Goal: Obtain resource: Download file/media

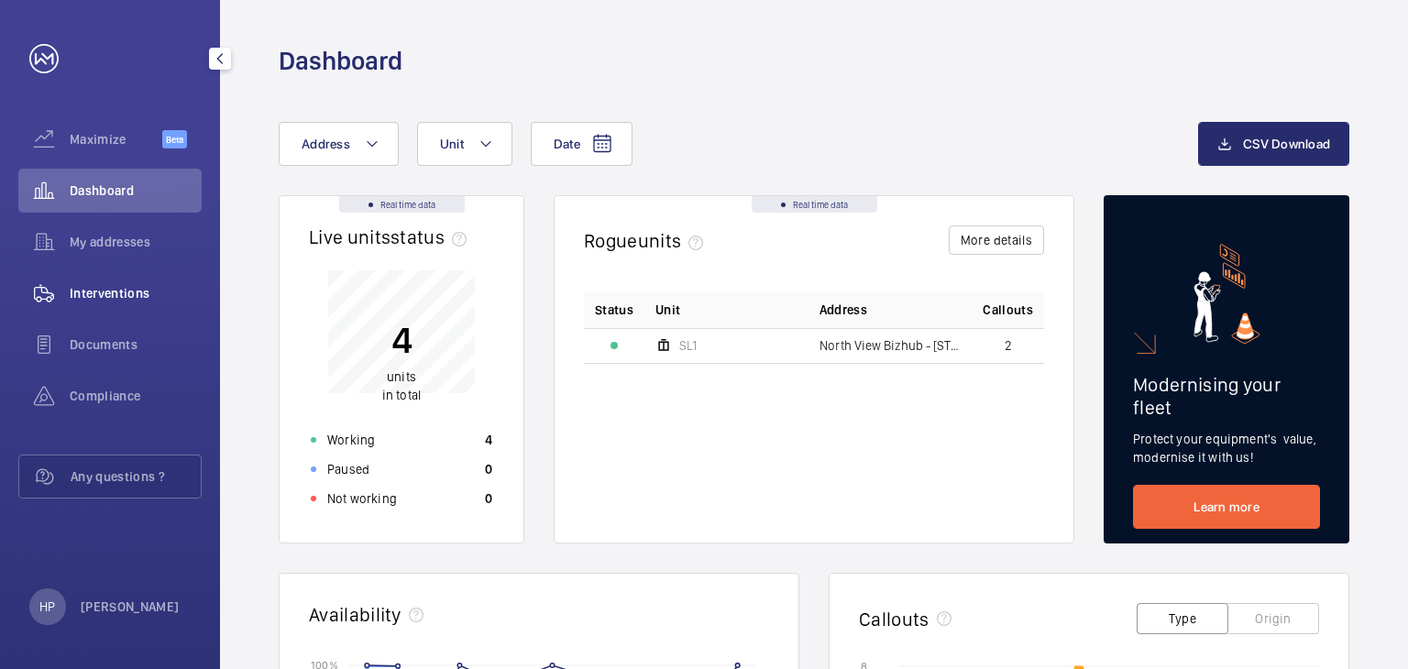
click at [167, 291] on span "Interventions" at bounding box center [136, 293] width 132 height 18
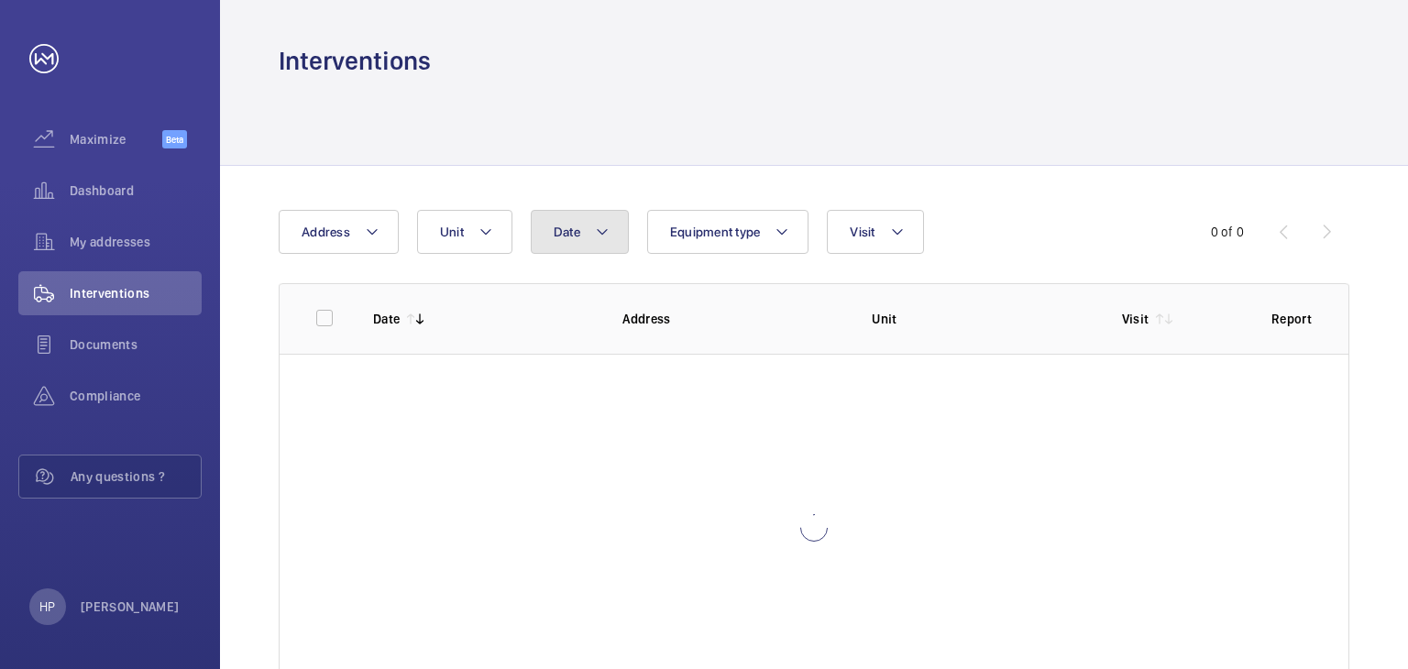
click at [554, 234] on span "Date" at bounding box center [567, 232] width 27 height 15
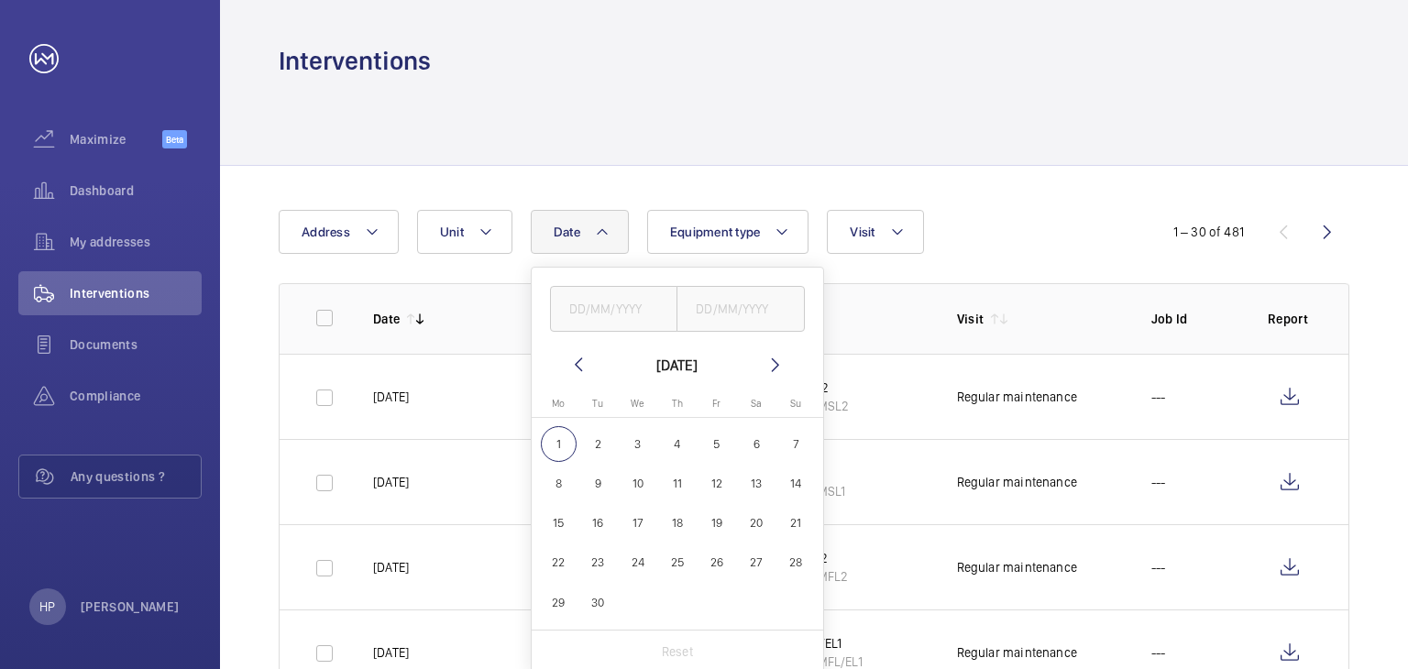
click at [579, 367] on mat-icon at bounding box center [578, 365] width 22 height 22
click at [600, 448] on span "1" at bounding box center [598, 444] width 36 height 36
type input "[DATE]"
click at [675, 596] on span "31" at bounding box center [677, 603] width 36 height 36
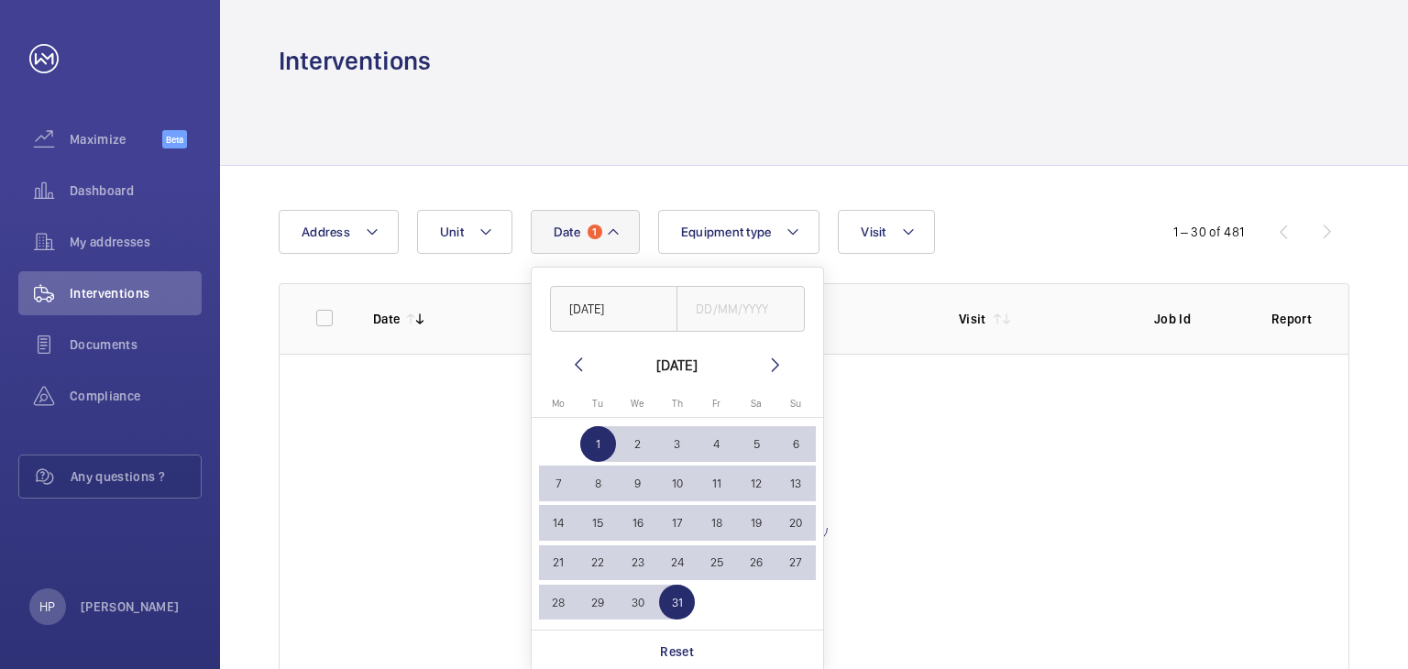
type input "[DATE]"
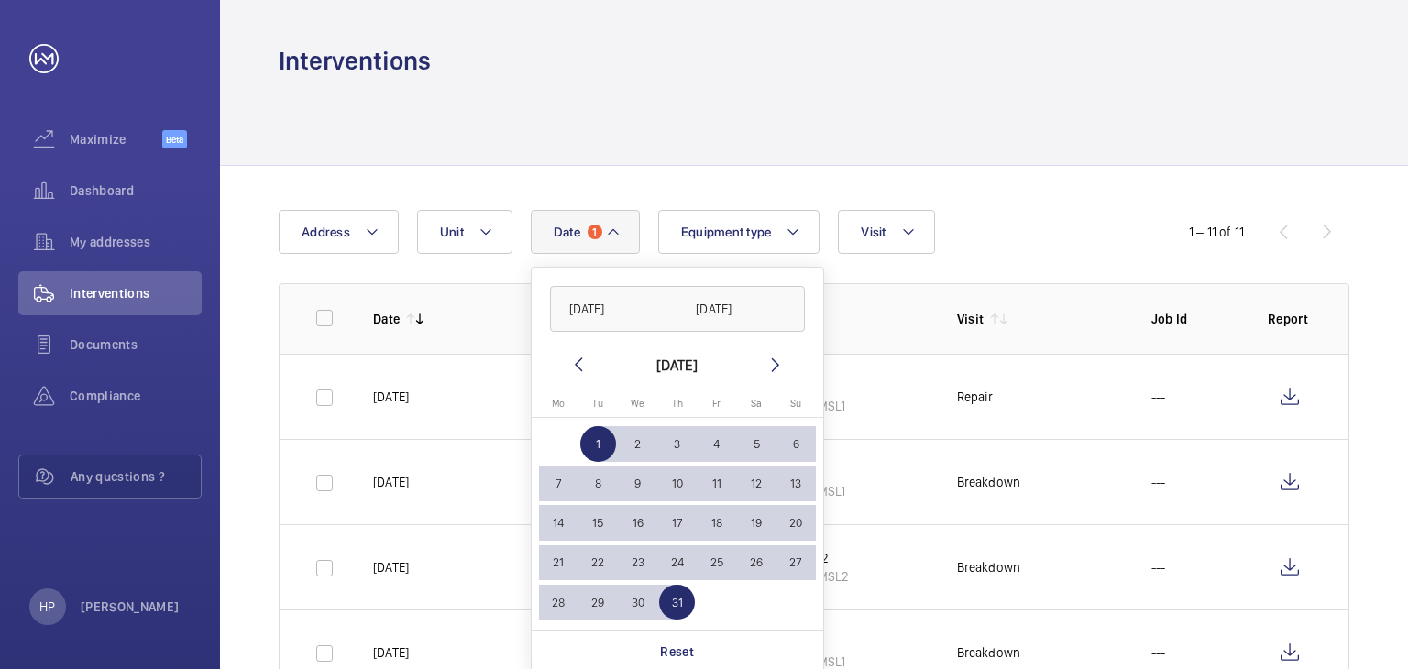
click at [1012, 89] on div at bounding box center [814, 121] width 1071 height 87
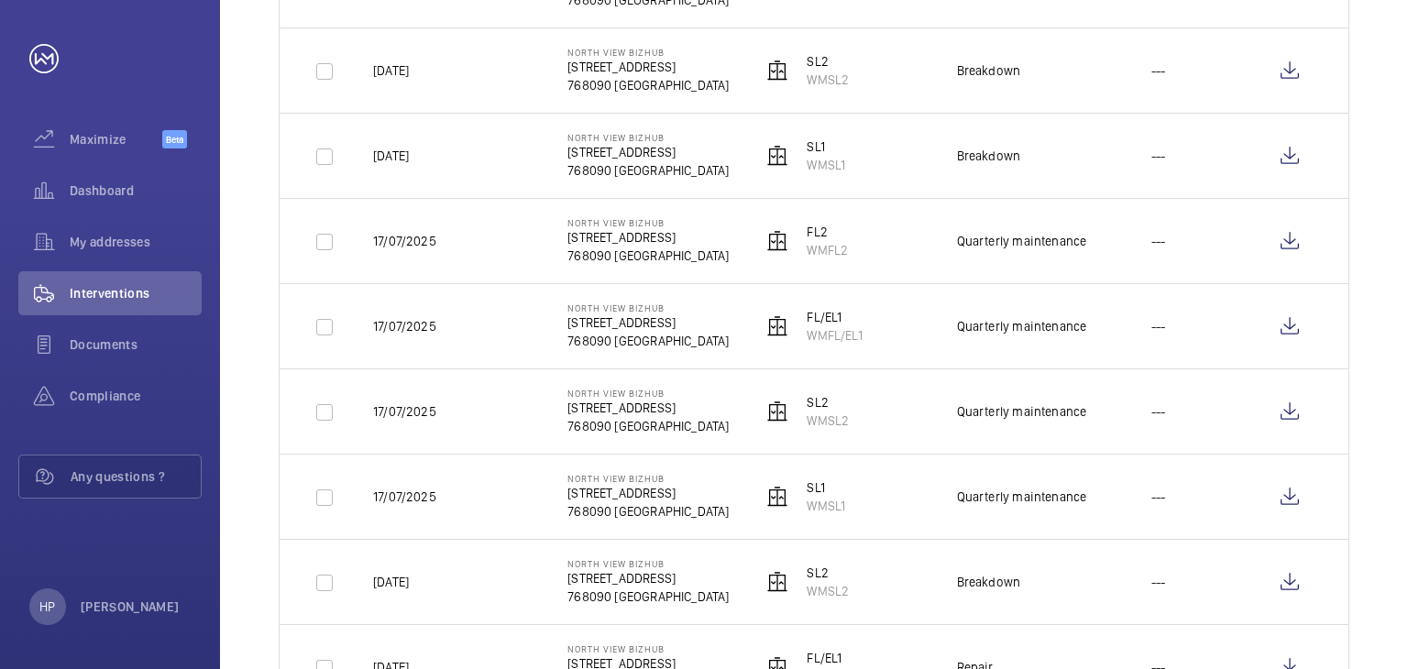
scroll to position [481, 0]
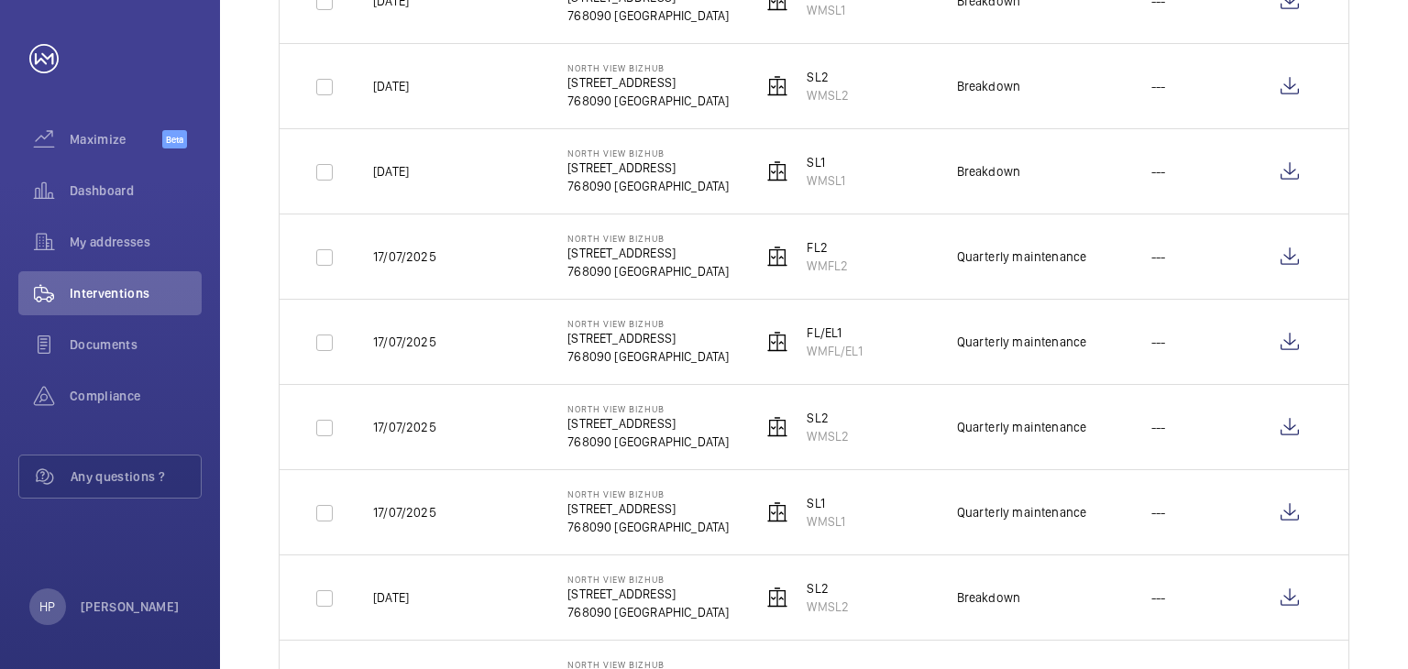
drag, startPoint x: 808, startPoint y: 609, endPoint x: 849, endPoint y: 611, distance: 40.4
click at [849, 611] on td "SL2 WMSL2" at bounding box center [829, 597] width 194 height 85
copy p "WMSL2"
click at [1287, 598] on wm-front-icon-button at bounding box center [1290, 598] width 44 height 44
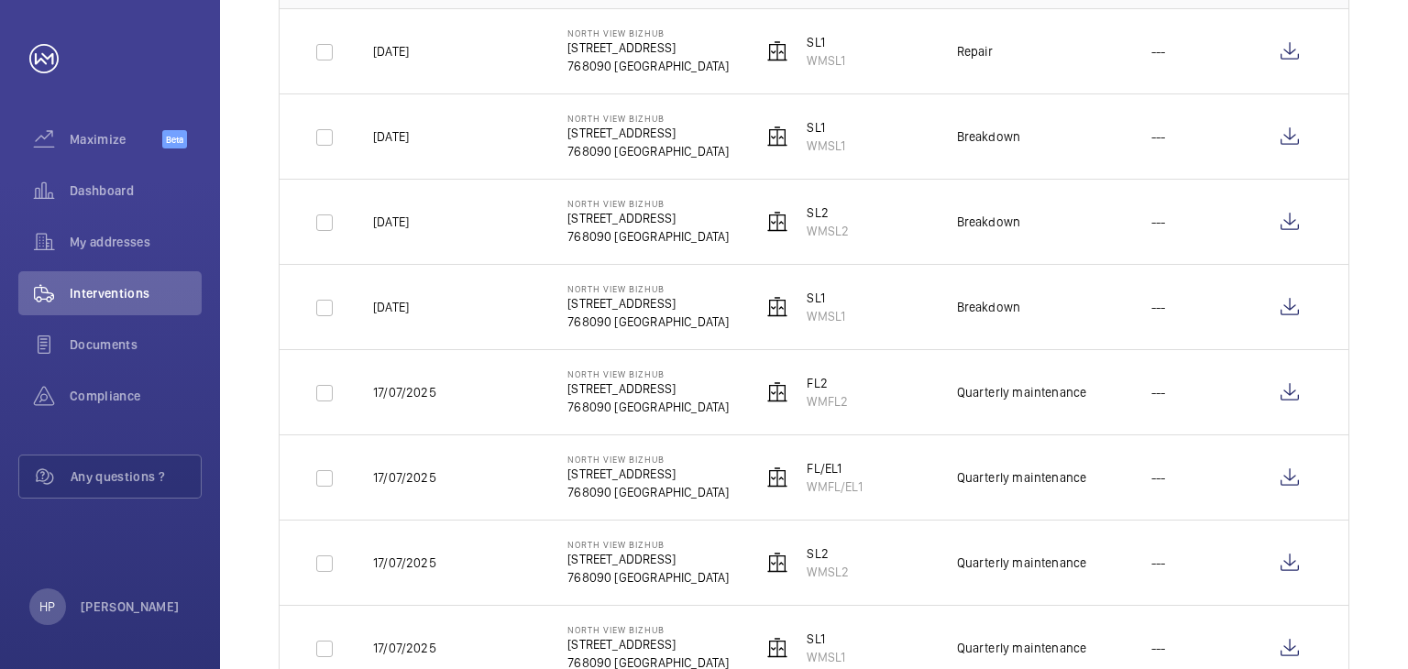
scroll to position [390, 0]
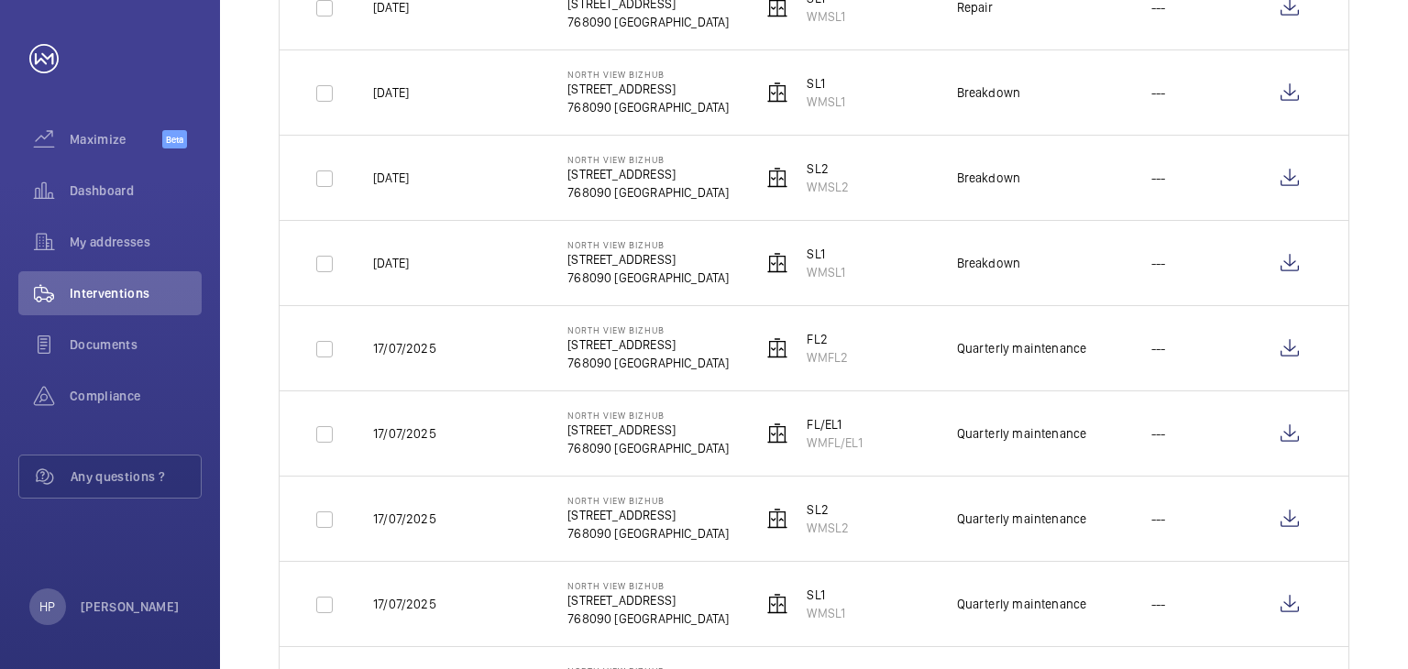
drag, startPoint x: 376, startPoint y: 598, endPoint x: 459, endPoint y: 605, distance: 83.7
click at [459, 605] on td "17/07/2025" at bounding box center [441, 603] width 194 height 85
drag, startPoint x: 807, startPoint y: 613, endPoint x: 849, endPoint y: 615, distance: 42.2
click at [849, 615] on td "SL1 WMSL1" at bounding box center [829, 603] width 194 height 85
copy p "WMSL1"
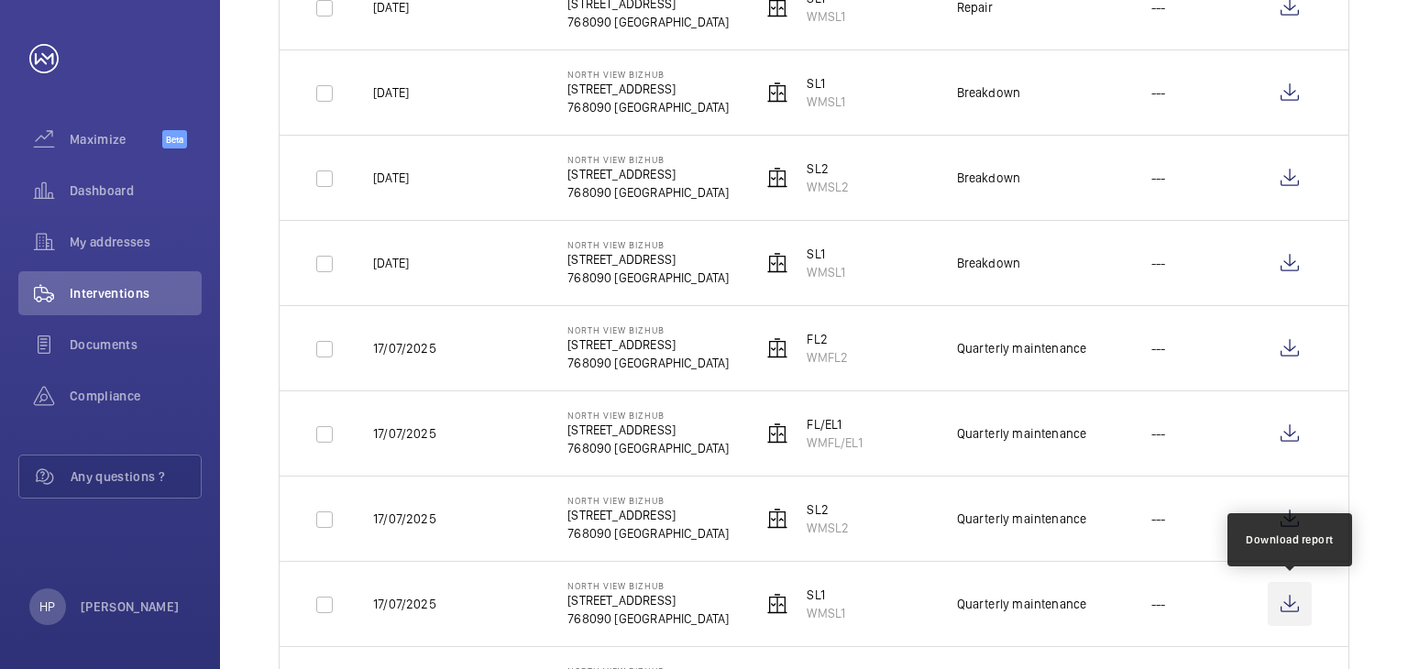
click at [1286, 609] on wm-front-icon-button at bounding box center [1290, 604] width 44 height 44
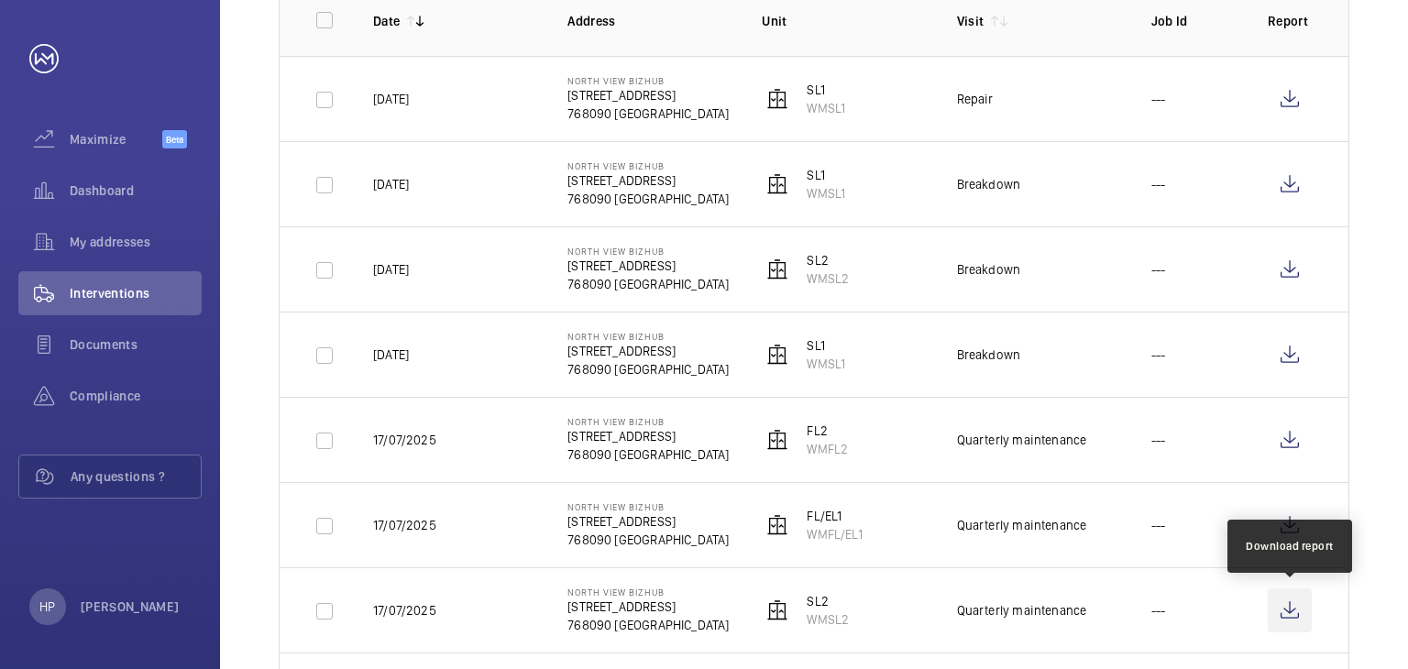
click at [1281, 619] on wm-front-icon-button at bounding box center [1290, 610] width 44 height 44
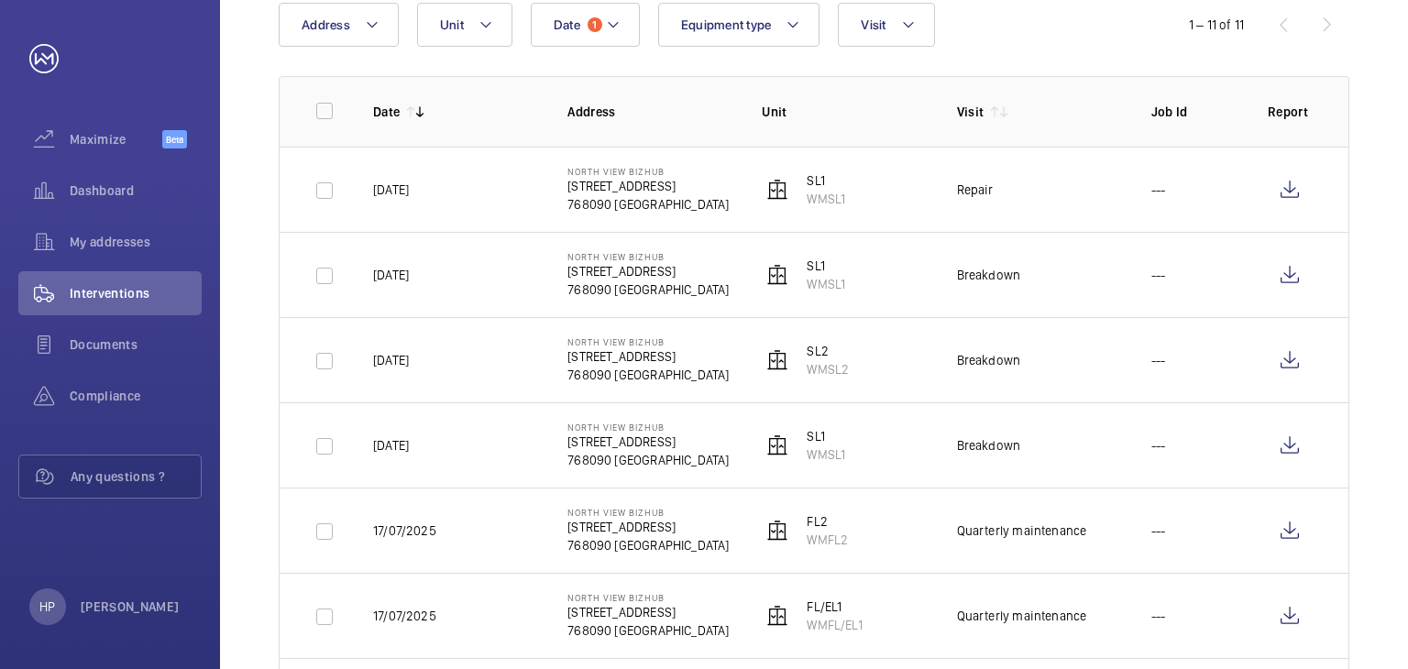
scroll to position [206, 0]
drag, startPoint x: 805, startPoint y: 625, endPoint x: 867, endPoint y: 628, distance: 62.4
click at [867, 628] on td "FL/EL1 WMFL/EL1" at bounding box center [829, 616] width 194 height 85
copy p "WMFL/EL1"
click at [1284, 622] on wm-front-icon-button at bounding box center [1290, 617] width 44 height 44
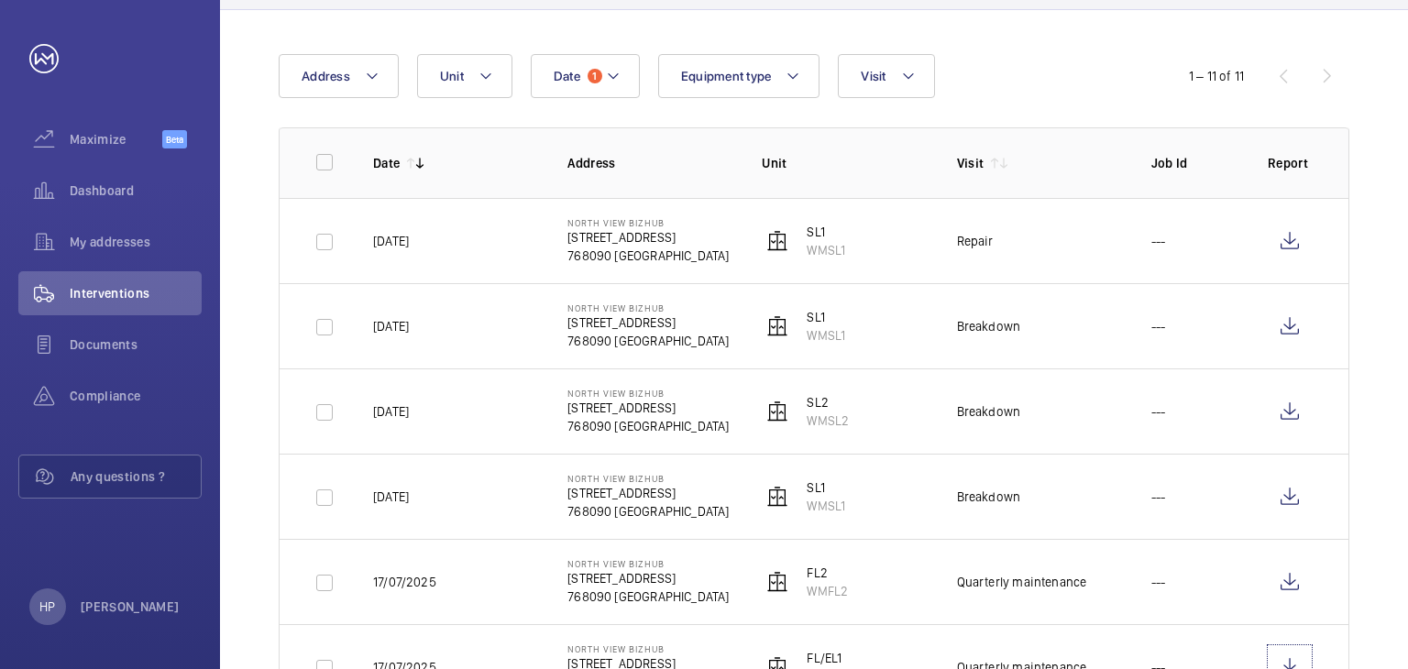
scroll to position [115, 0]
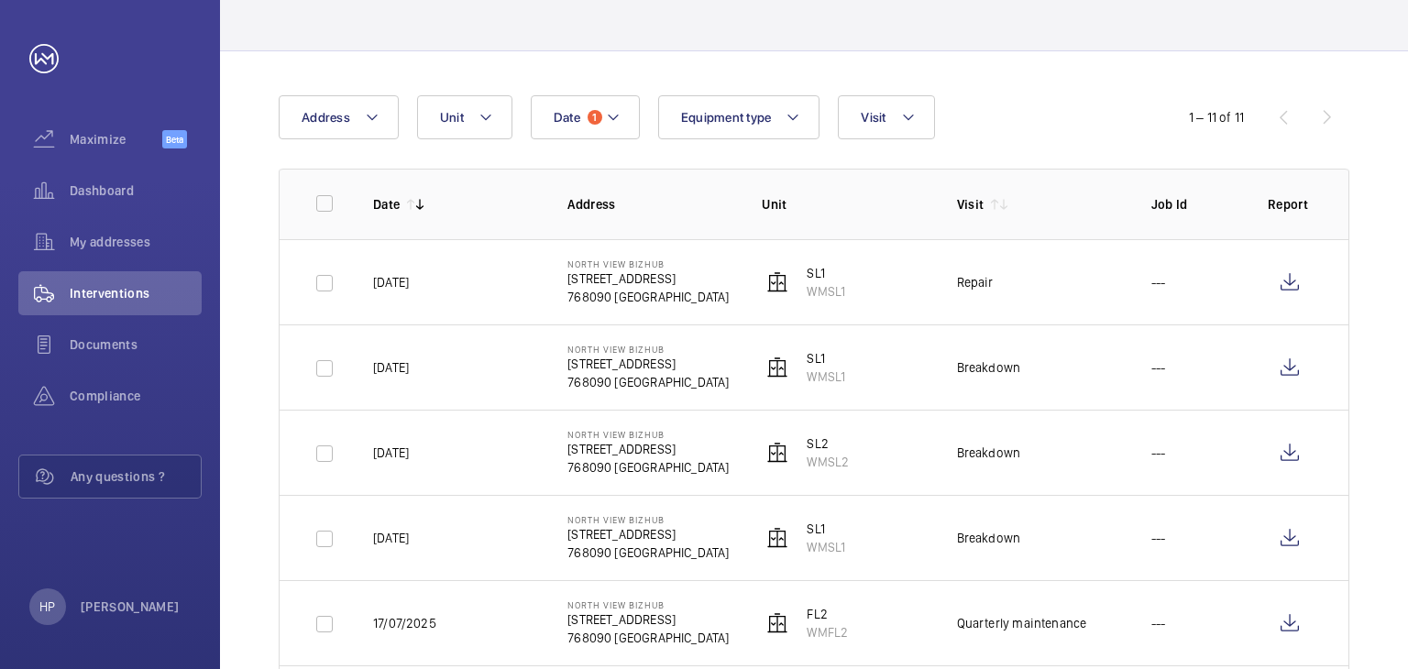
drag, startPoint x: 371, startPoint y: 621, endPoint x: 458, endPoint y: 624, distance: 87.1
click at [458, 624] on td "17/07/2025" at bounding box center [441, 622] width 194 height 85
copy p "17/07/2025"
drag, startPoint x: 805, startPoint y: 631, endPoint x: 851, endPoint y: 631, distance: 46.7
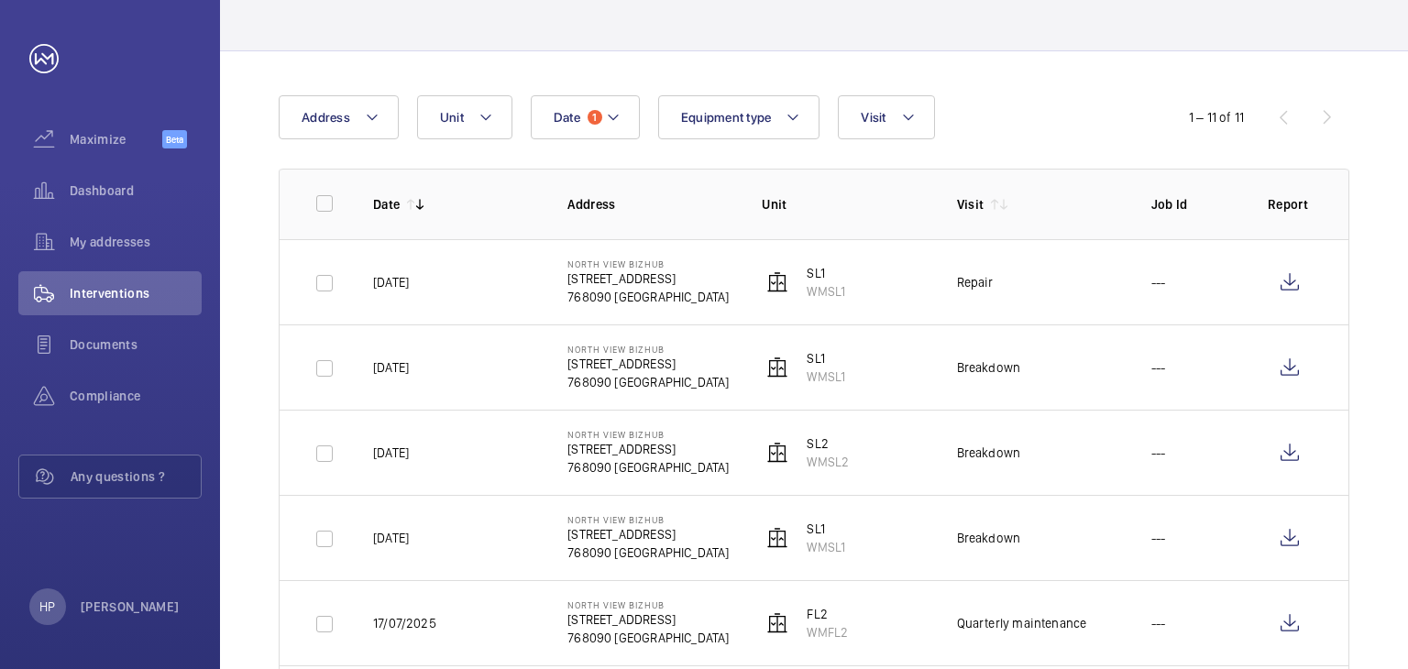
click at [851, 631] on td "FL2 WMFL2" at bounding box center [829, 622] width 194 height 85
copy p "WMFL2"
click at [1296, 620] on wm-front-icon-button at bounding box center [1290, 623] width 44 height 44
click at [1279, 631] on wm-front-icon-button at bounding box center [1290, 623] width 44 height 44
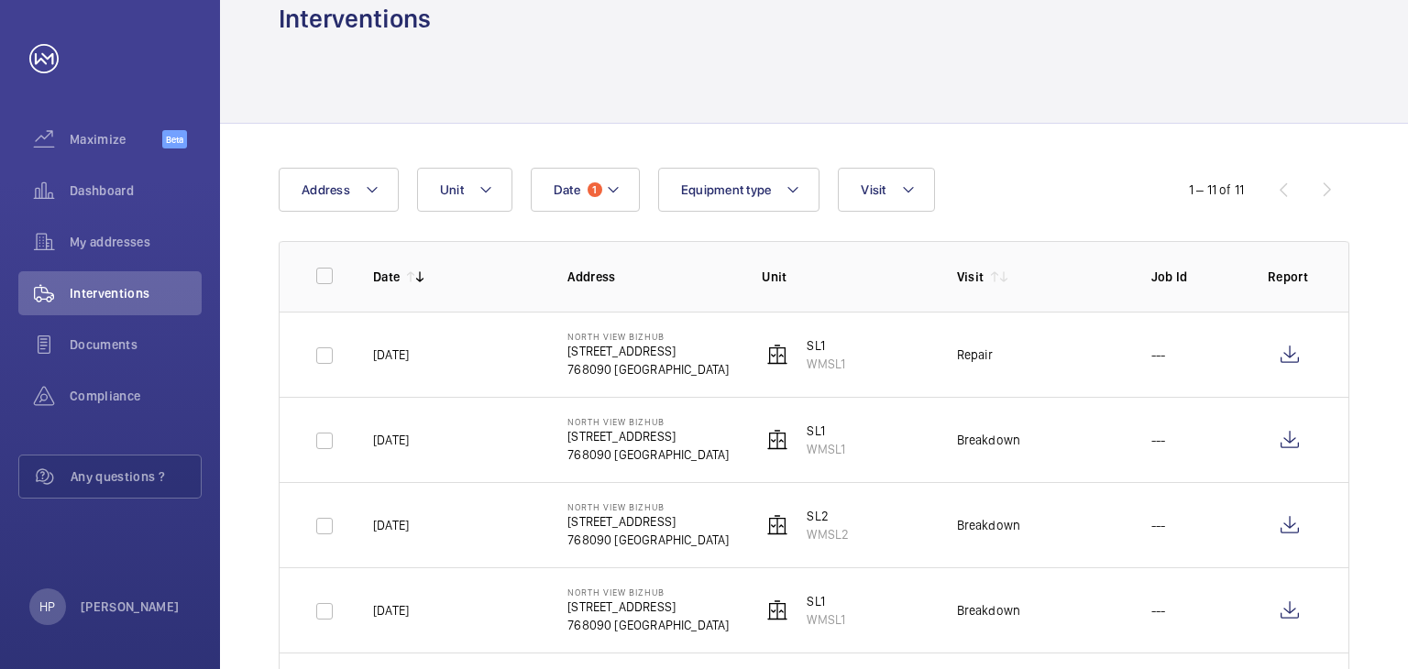
scroll to position [23, 0]
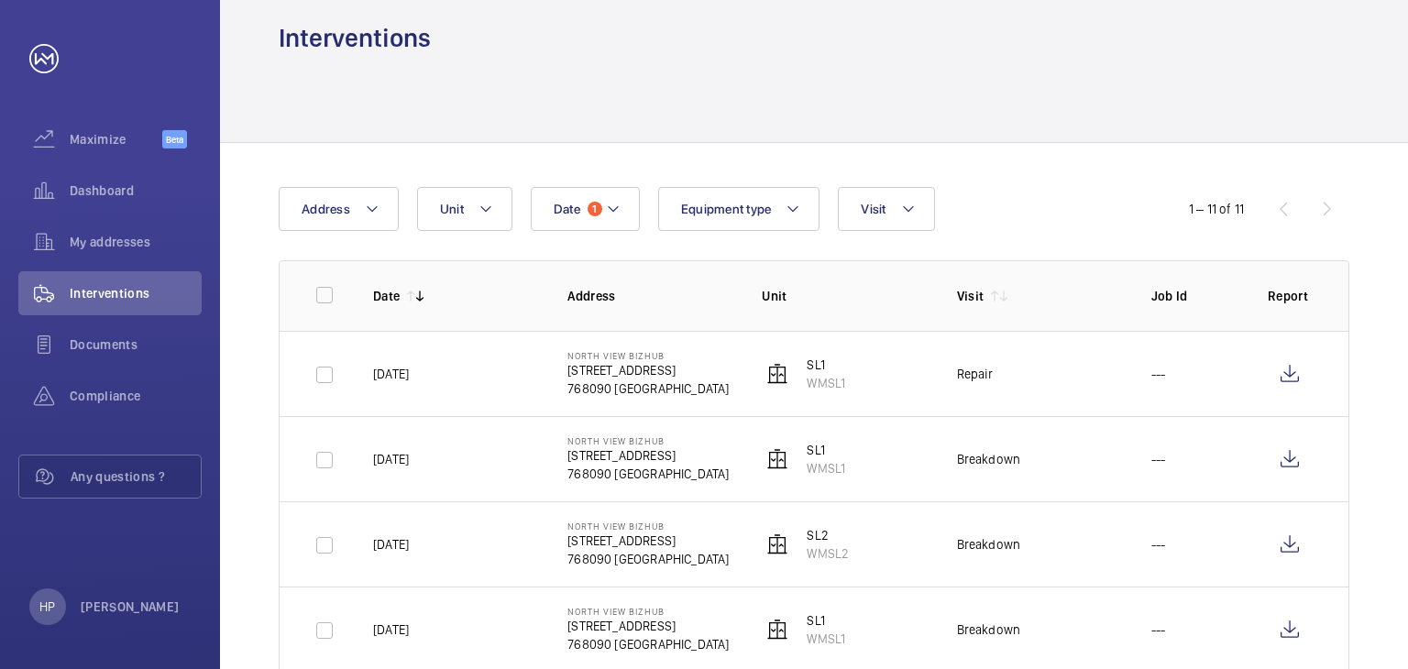
drag, startPoint x: 444, startPoint y: 630, endPoint x: 362, endPoint y: 610, distance: 83.8
click at [362, 610] on td "[DATE]" at bounding box center [441, 629] width 194 height 85
copy p "[DATE]"
drag, startPoint x: 810, startPoint y: 640, endPoint x: 858, endPoint y: 642, distance: 47.7
click at [858, 642] on td "SL1 WMSL1" at bounding box center [829, 629] width 194 height 85
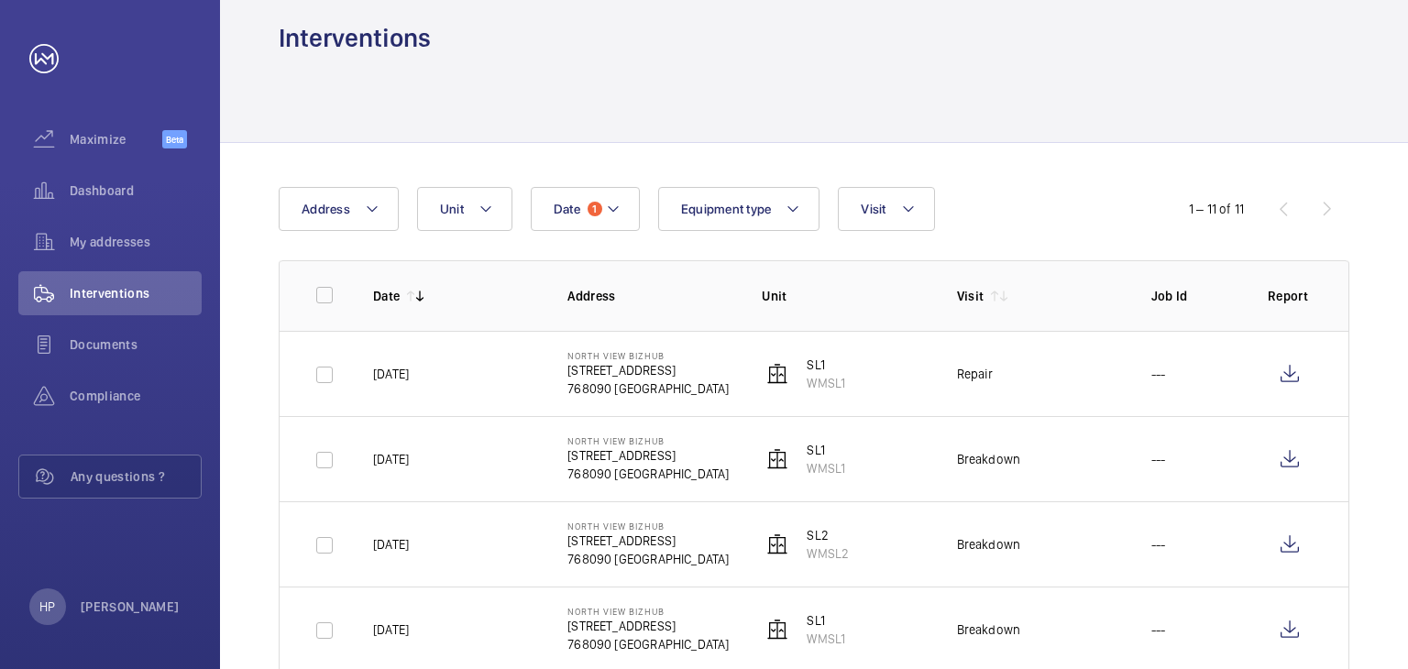
copy p "WMSL1"
click at [1300, 623] on wm-front-icon-button at bounding box center [1290, 630] width 44 height 44
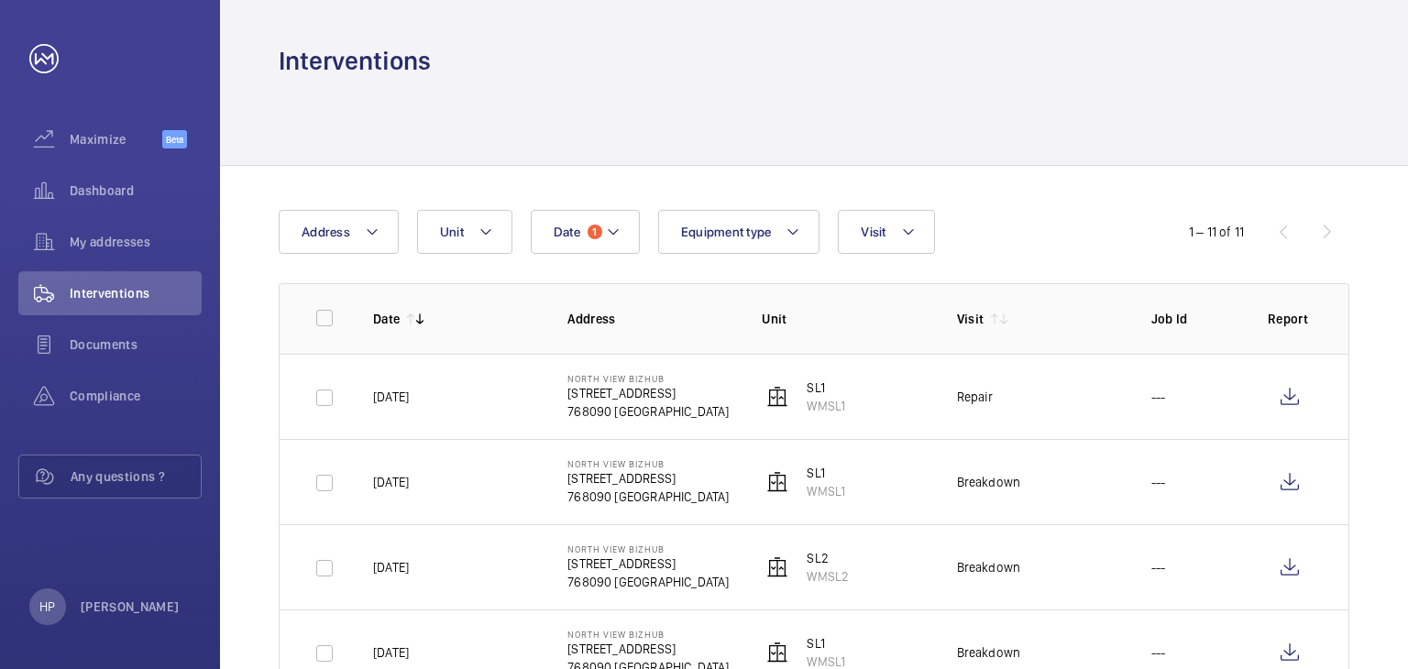
drag, startPoint x: 803, startPoint y: 576, endPoint x: 862, endPoint y: 580, distance: 58.8
click at [862, 580] on td "SL2 WMSL2" at bounding box center [829, 566] width 194 height 85
click at [456, 609] on td "[DATE]" at bounding box center [441, 651] width 194 height 85
click at [1303, 576] on wm-front-icon-button at bounding box center [1290, 567] width 44 height 44
drag, startPoint x: 370, startPoint y: 485, endPoint x: 500, endPoint y: 485, distance: 129.2
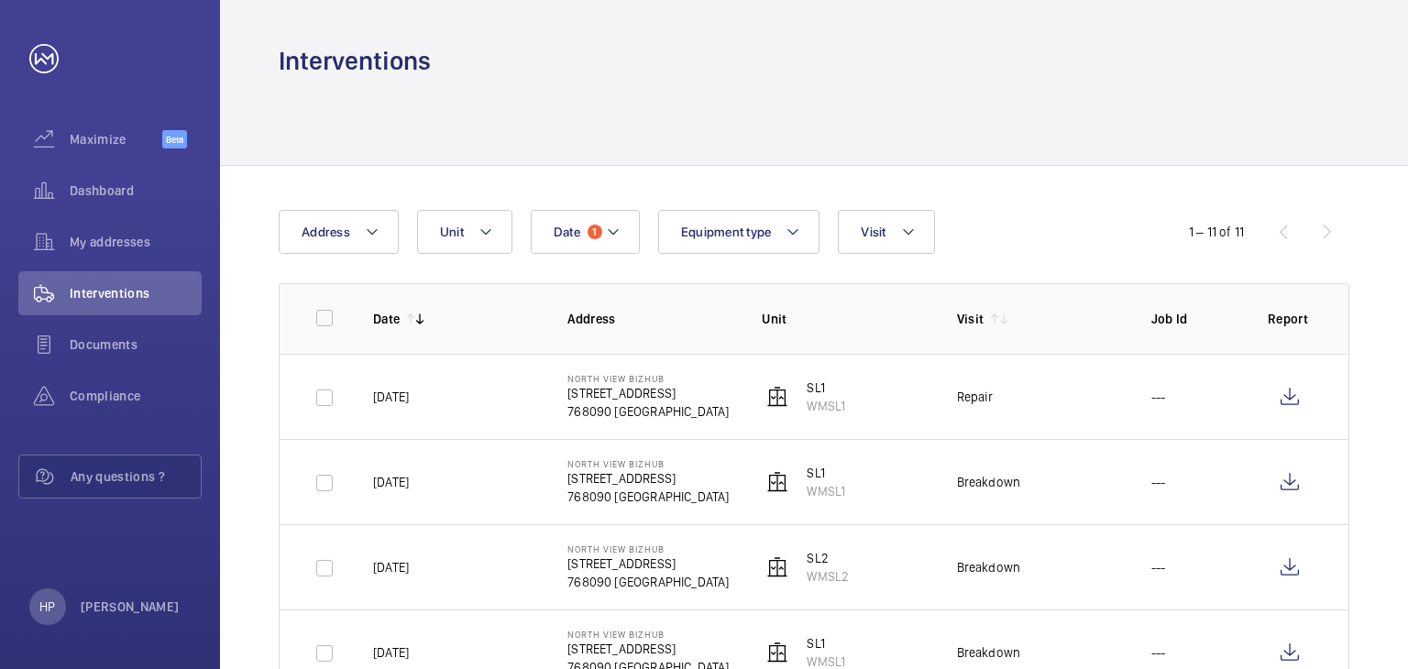
click at [500, 485] on td "[DATE]" at bounding box center [441, 481] width 194 height 85
copy p "[DATE]"
drag, startPoint x: 807, startPoint y: 493, endPoint x: 852, endPoint y: 492, distance: 44.9
click at [852, 492] on td "SL1 WMSL1" at bounding box center [829, 481] width 194 height 85
copy p "WMSL1"
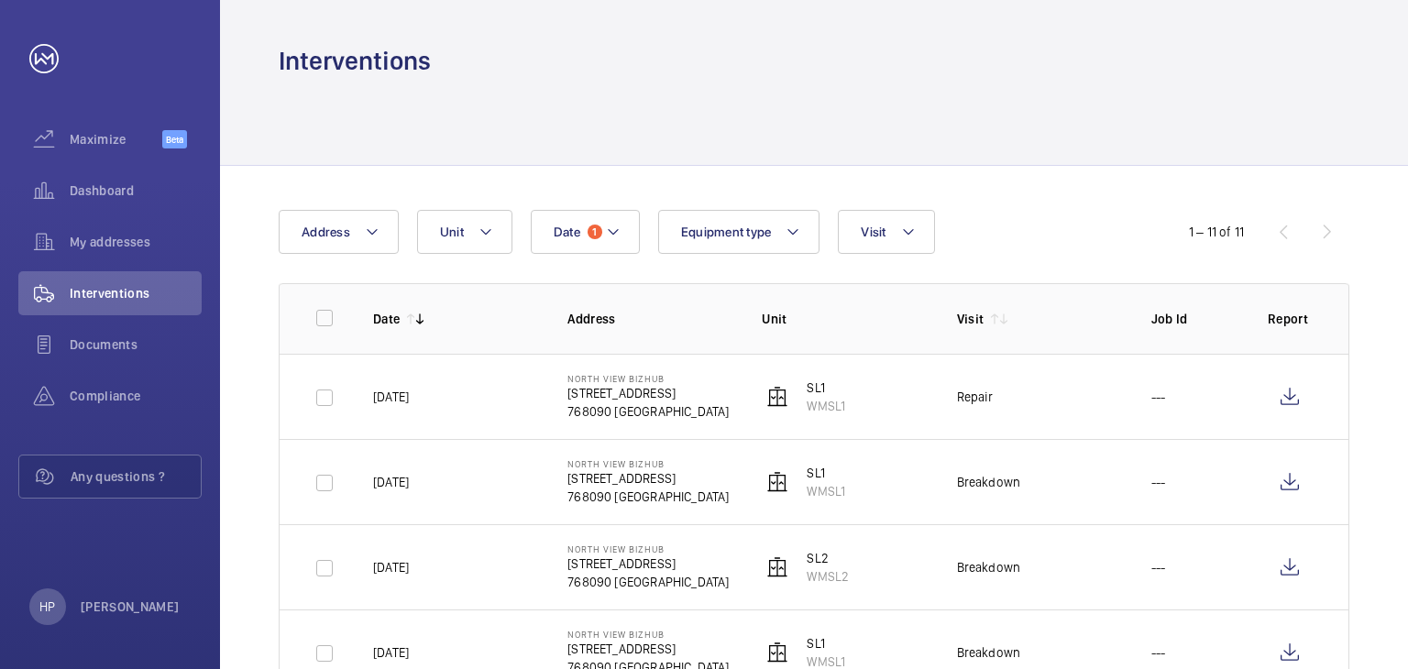
drag, startPoint x: 947, startPoint y: 485, endPoint x: 985, endPoint y: 533, distance: 61.3
click at [1048, 489] on td "Breakdown" at bounding box center [1025, 481] width 194 height 85
click at [1287, 481] on wm-front-icon-button at bounding box center [1290, 482] width 44 height 44
drag, startPoint x: 849, startPoint y: 406, endPoint x: 807, endPoint y: 402, distance: 42.3
click at [807, 402] on td "SL1 WMSL1" at bounding box center [829, 396] width 194 height 85
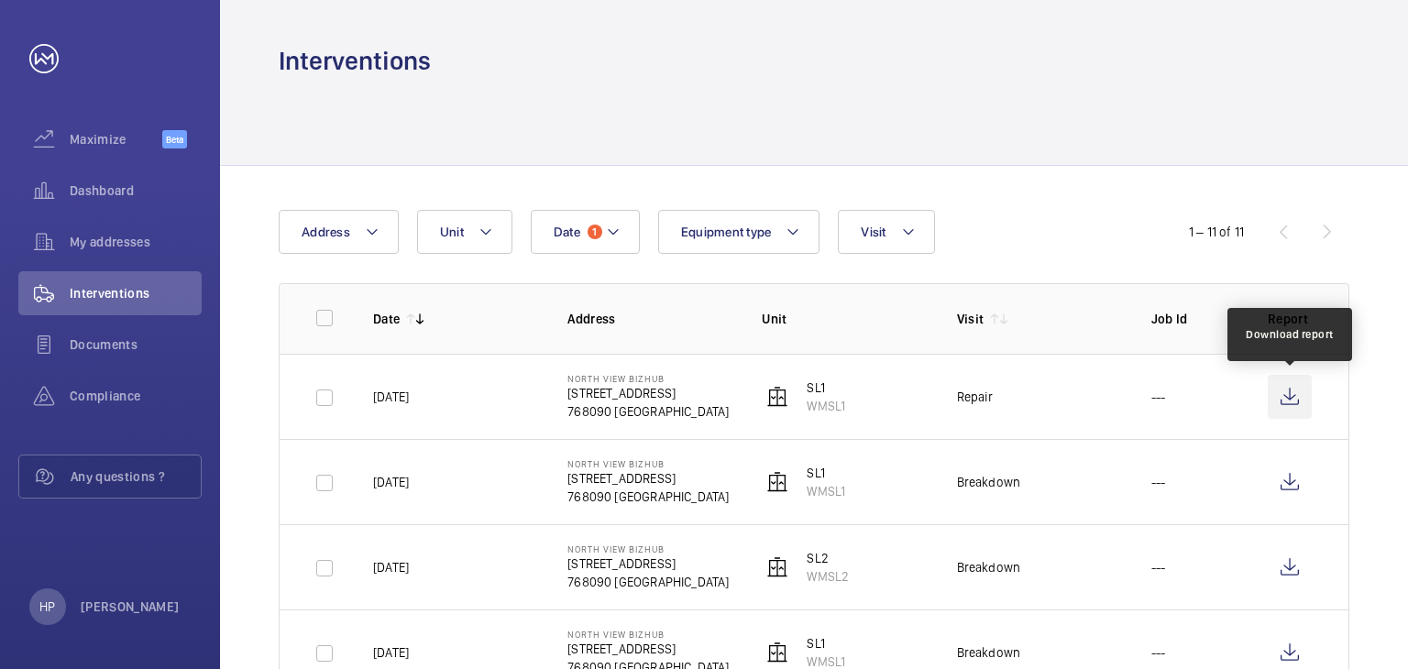
click at [1283, 393] on wm-front-icon-button at bounding box center [1290, 397] width 44 height 44
